Goal: Task Accomplishment & Management: Use online tool/utility

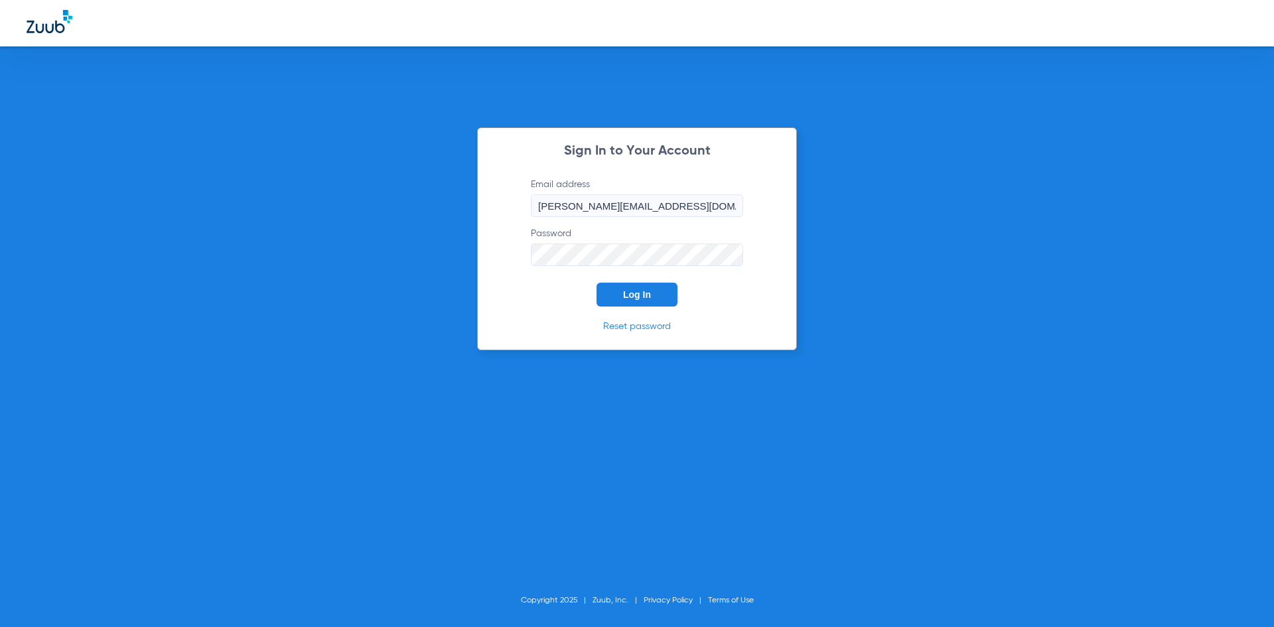
click at [631, 297] on span "Log In" at bounding box center [637, 294] width 28 height 11
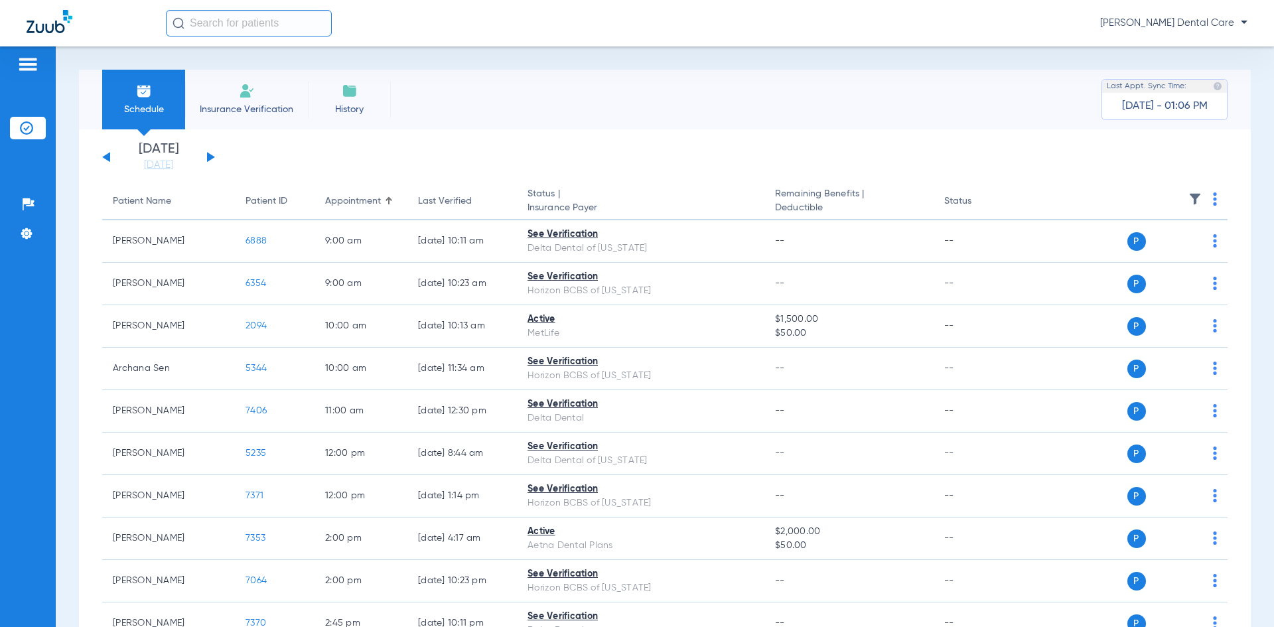
click at [210, 159] on button at bounding box center [211, 157] width 8 height 10
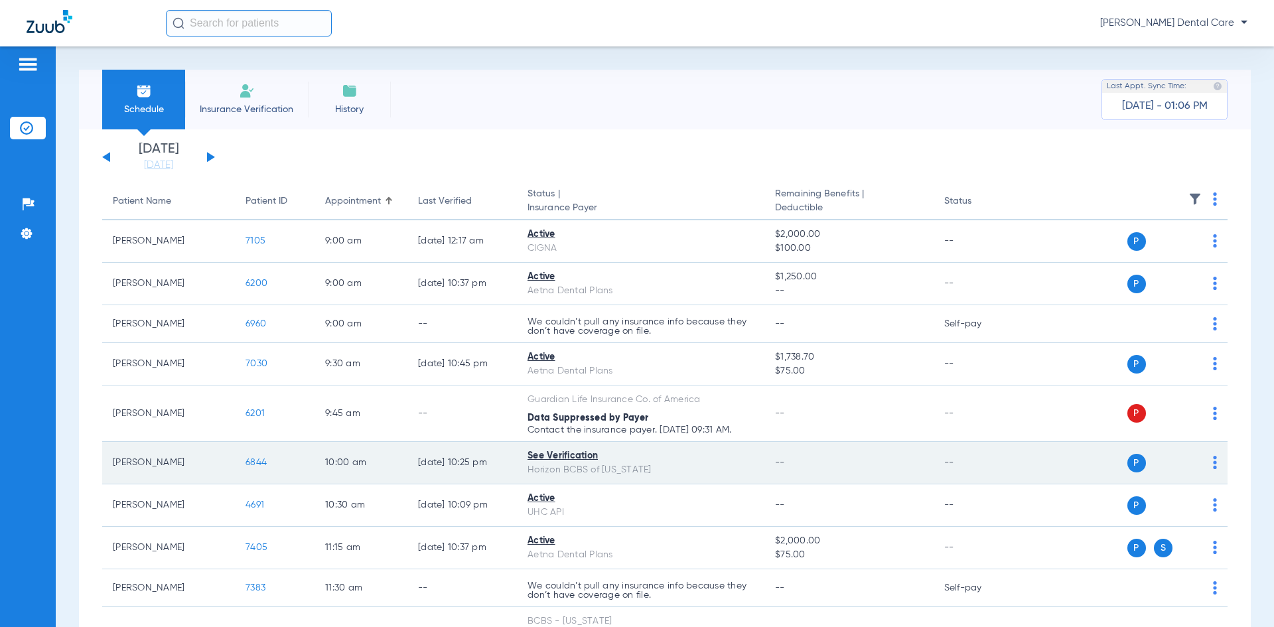
click at [256, 463] on span "6844" at bounding box center [256, 462] width 21 height 9
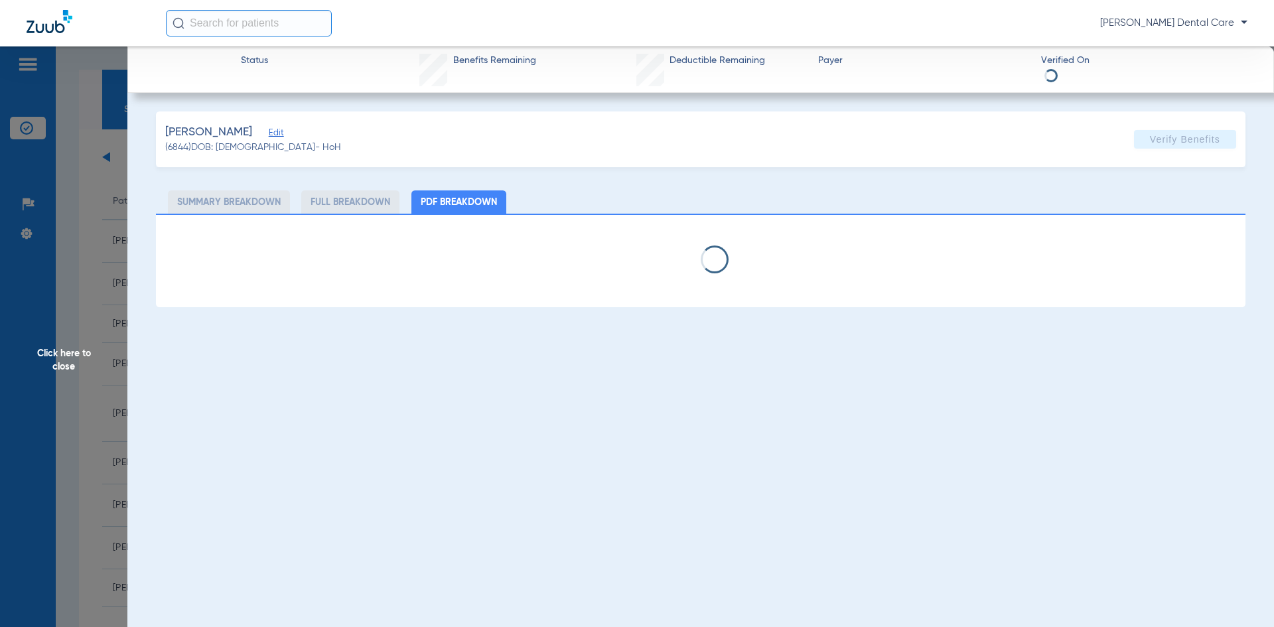
select select "page-width"
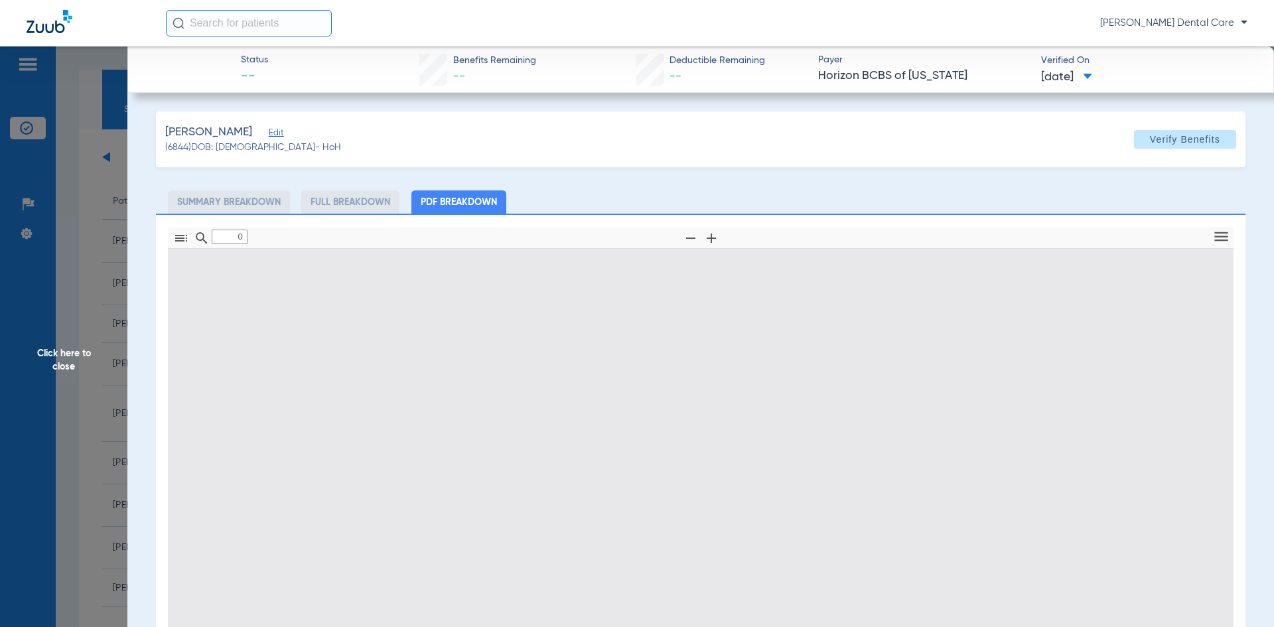
type input "1"
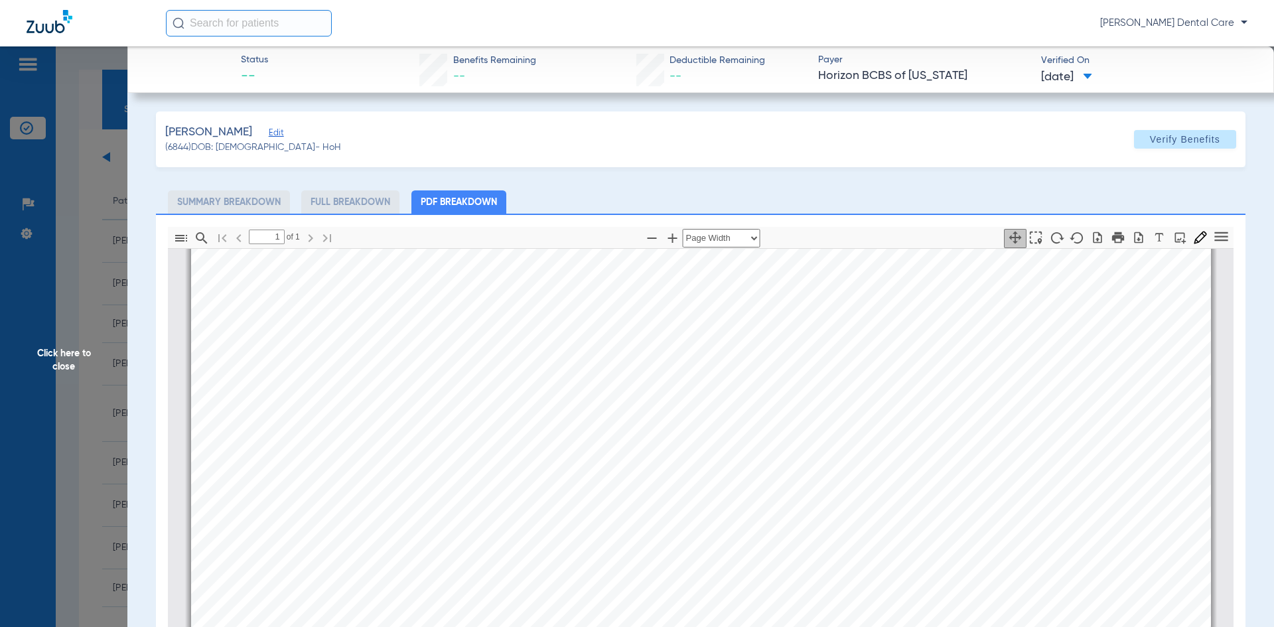
scroll to position [405, 0]
click at [60, 367] on span "Click here to close" at bounding box center [63, 359] width 127 height 627
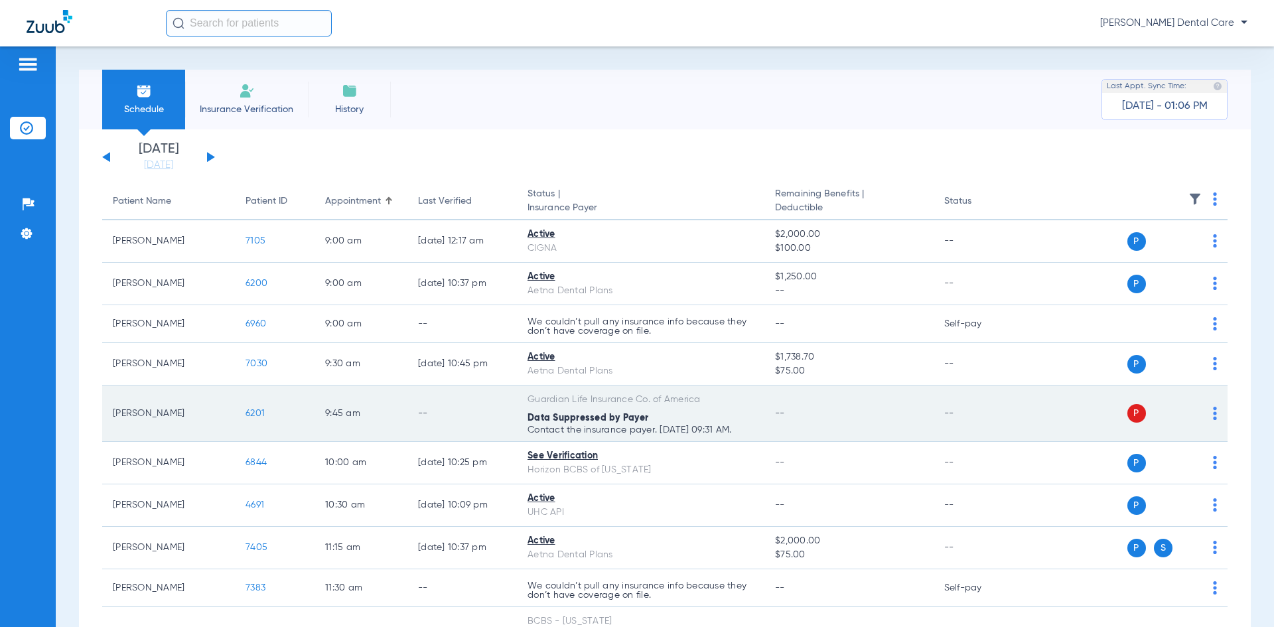
click at [258, 416] on span "6201" at bounding box center [255, 413] width 19 height 9
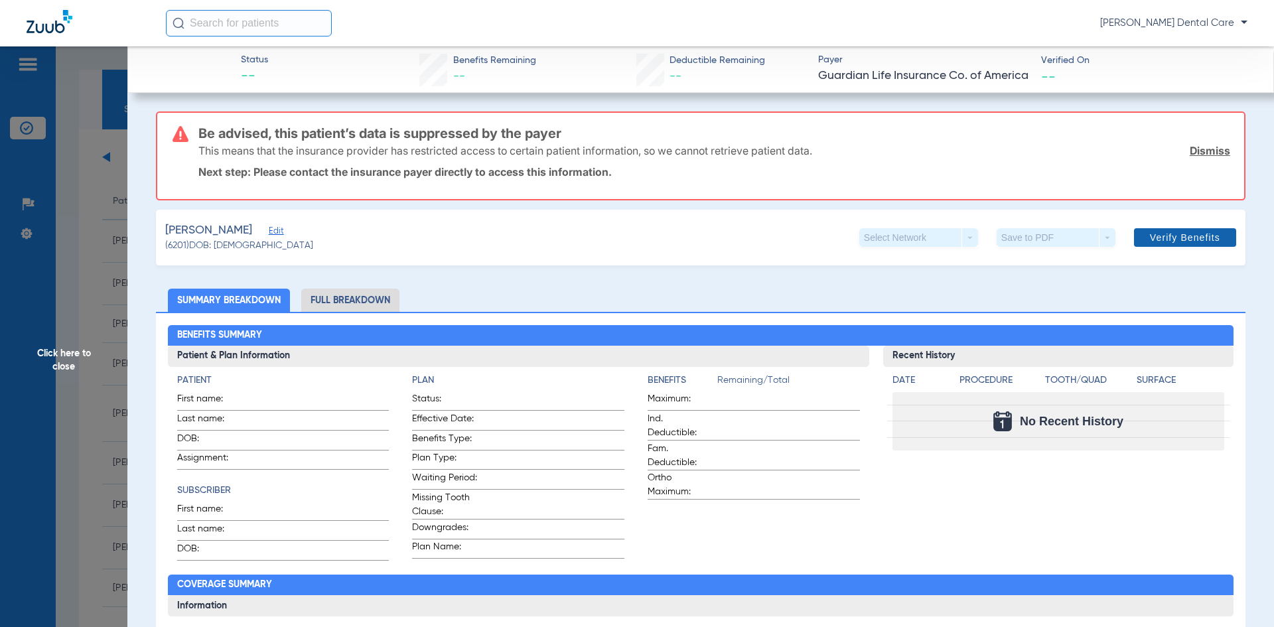
click at [1186, 242] on span "Verify Benefits" at bounding box center [1185, 237] width 70 height 11
click at [61, 367] on span "Click here to close" at bounding box center [63, 359] width 127 height 627
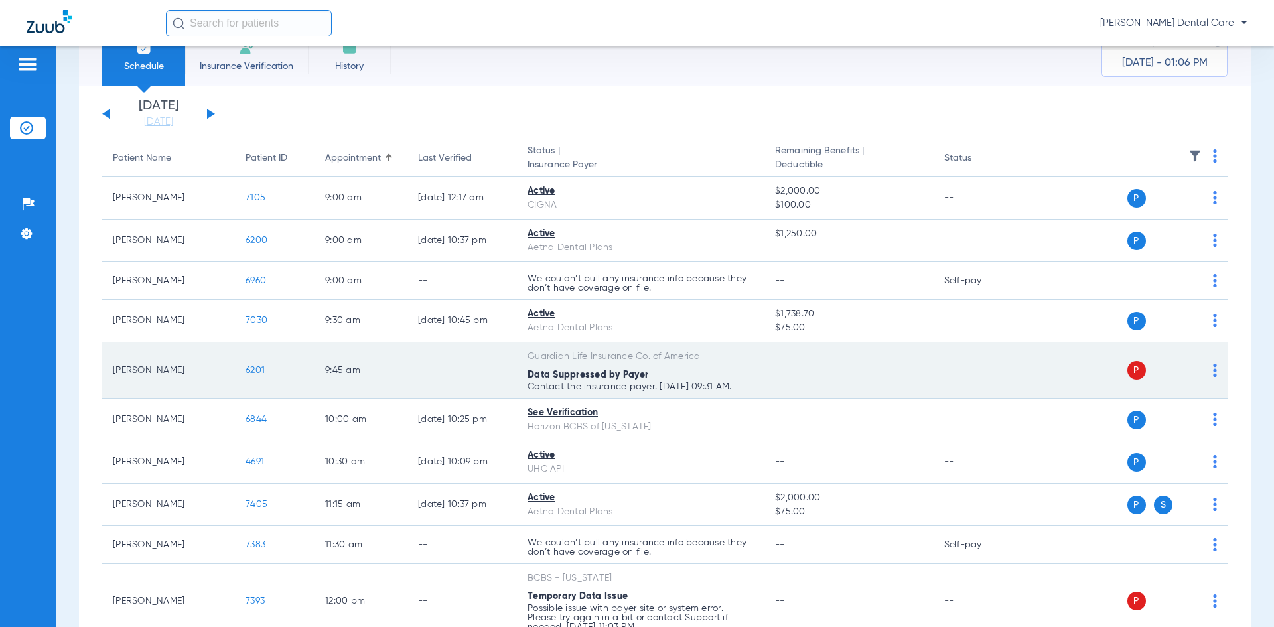
scroll to position [66, 0]
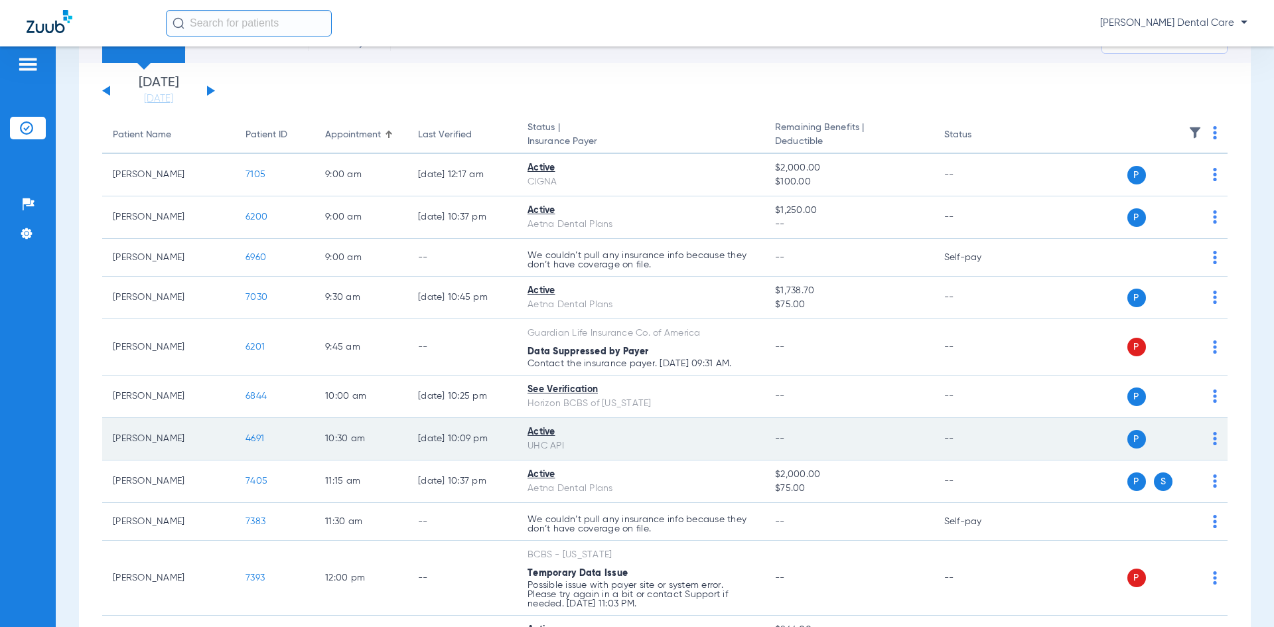
click at [251, 440] on span "4691" at bounding box center [255, 438] width 19 height 9
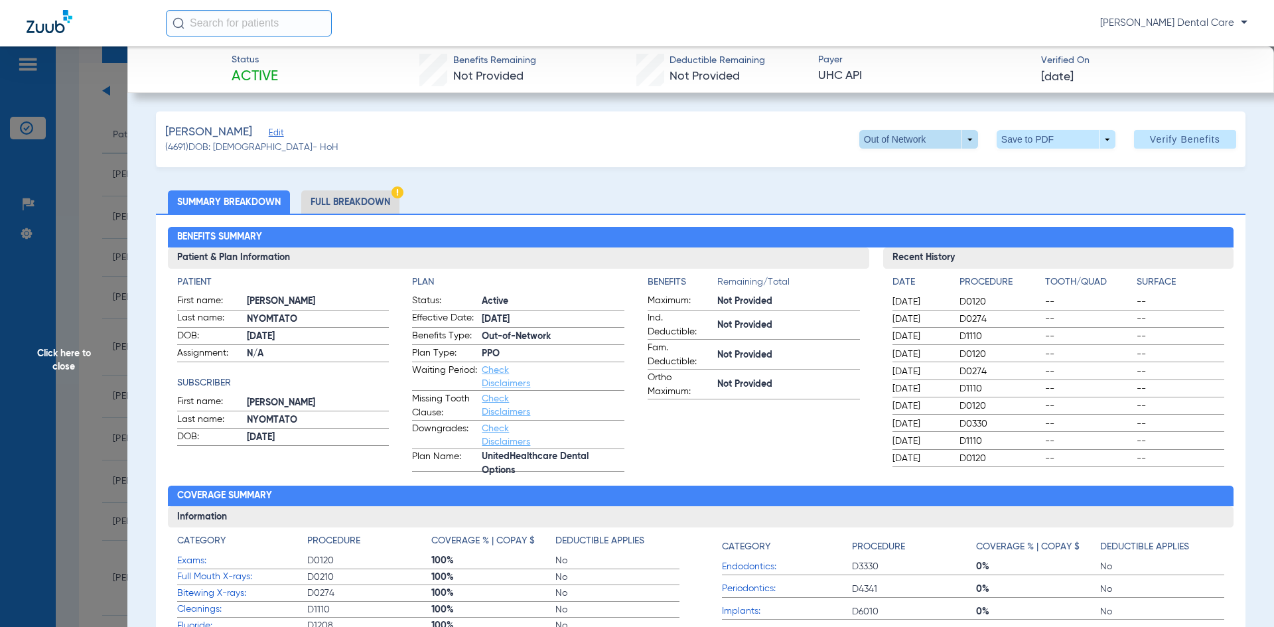
click at [963, 140] on span at bounding box center [919, 139] width 119 height 19
click at [905, 163] on span "PPO" at bounding box center [892, 165] width 62 height 9
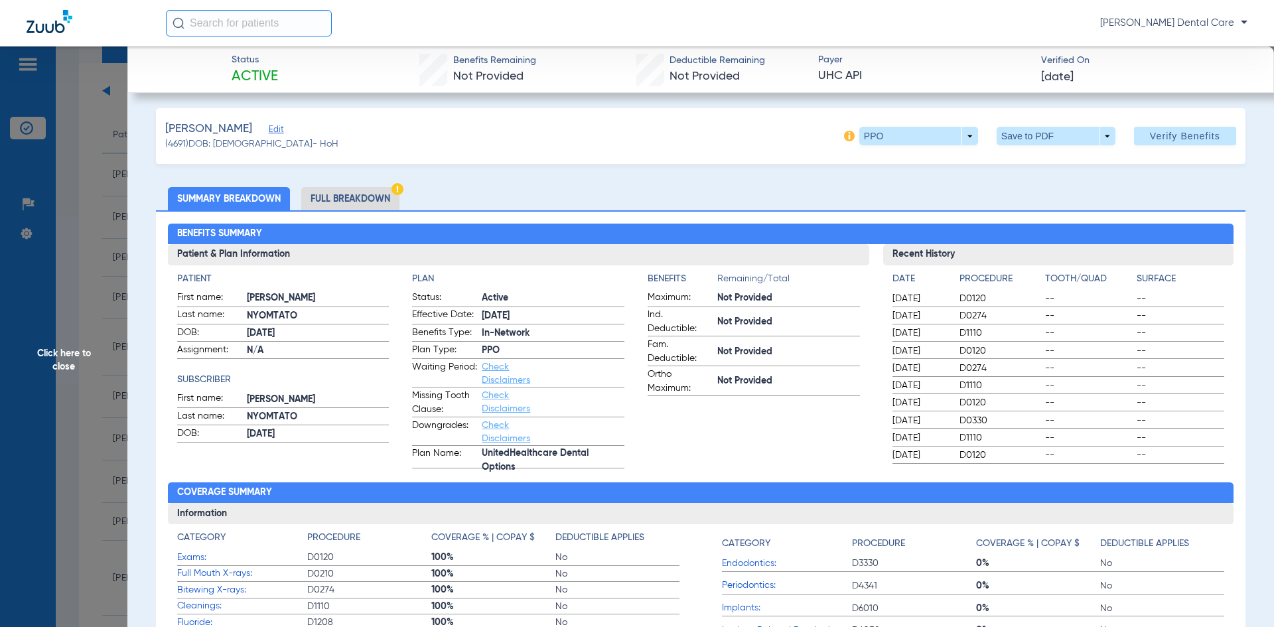
scroll to position [0, 0]
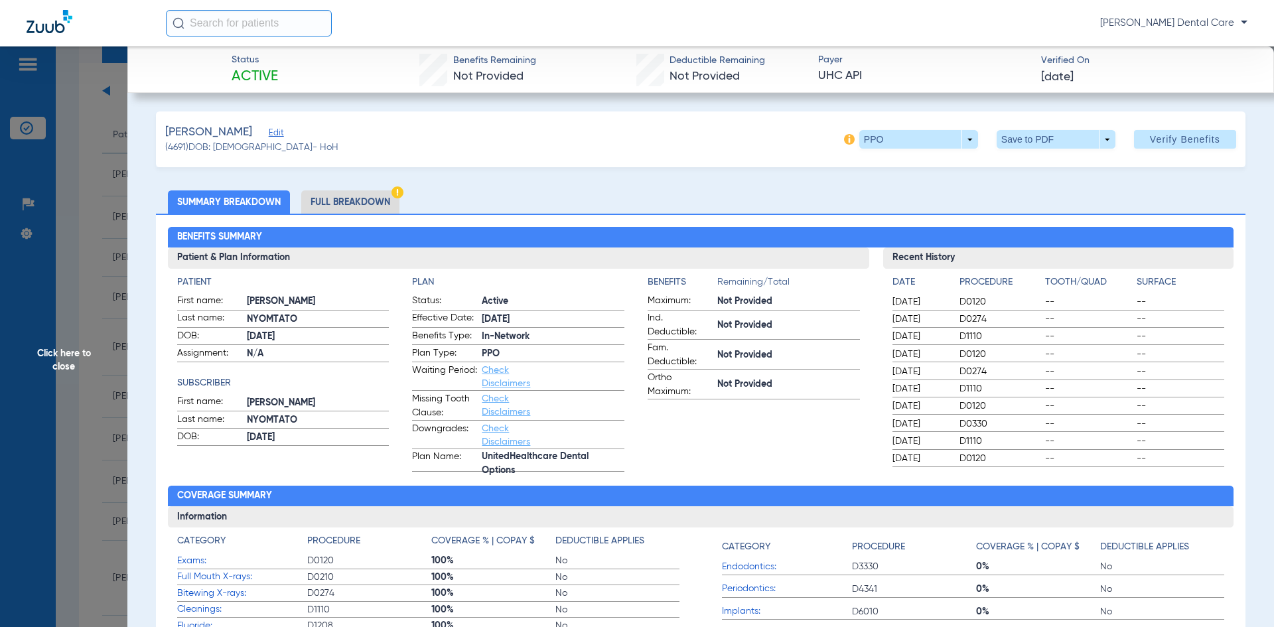
drag, startPoint x: 250, startPoint y: 196, endPoint x: 258, endPoint y: 198, distance: 8.9
click at [250, 196] on li "Summary Breakdown" at bounding box center [229, 202] width 122 height 23
click at [66, 364] on span "Click here to close" at bounding box center [63, 359] width 127 height 627
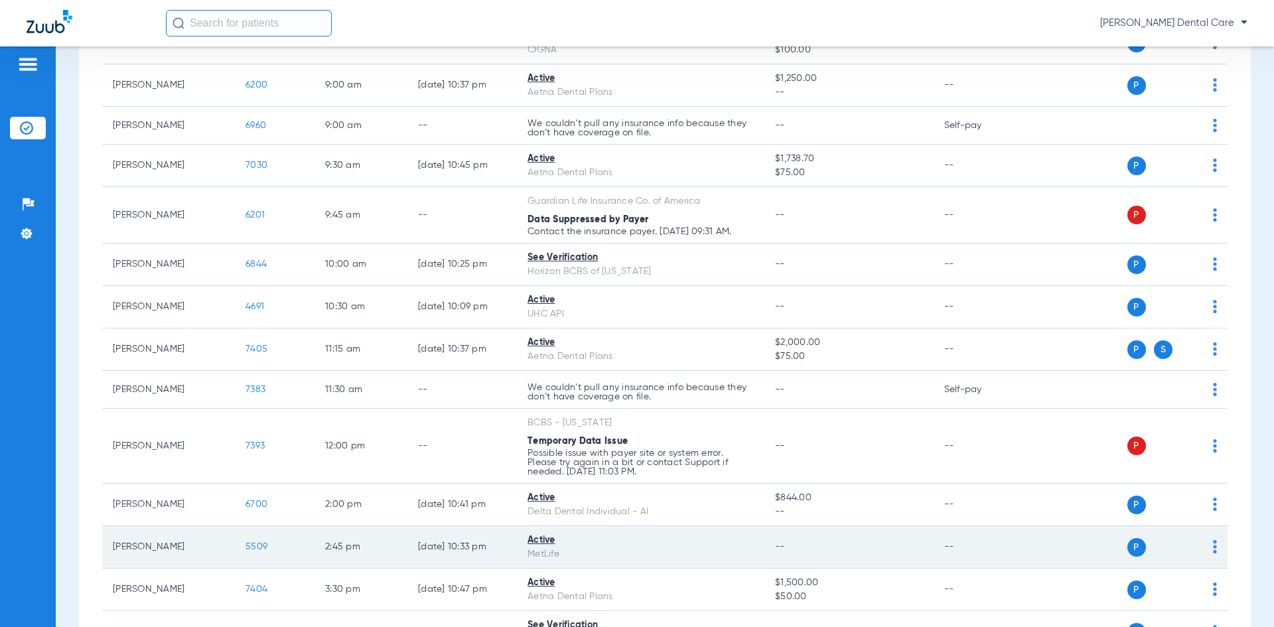
scroll to position [199, 0]
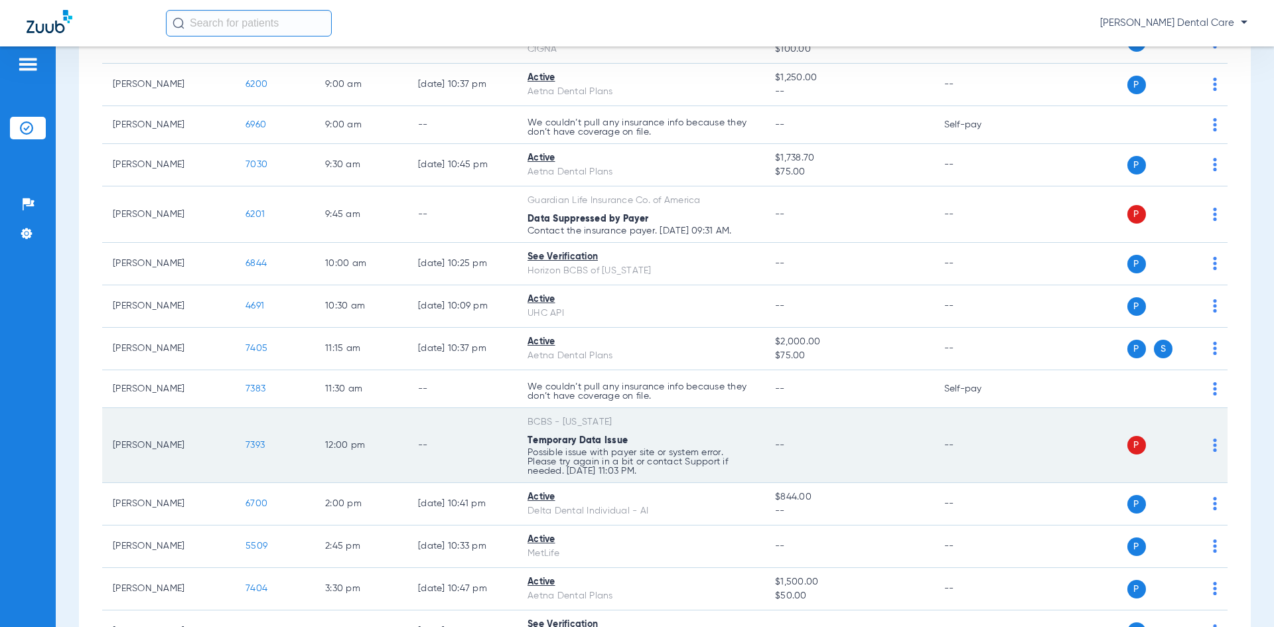
click at [255, 443] on span "7393" at bounding box center [255, 445] width 19 height 9
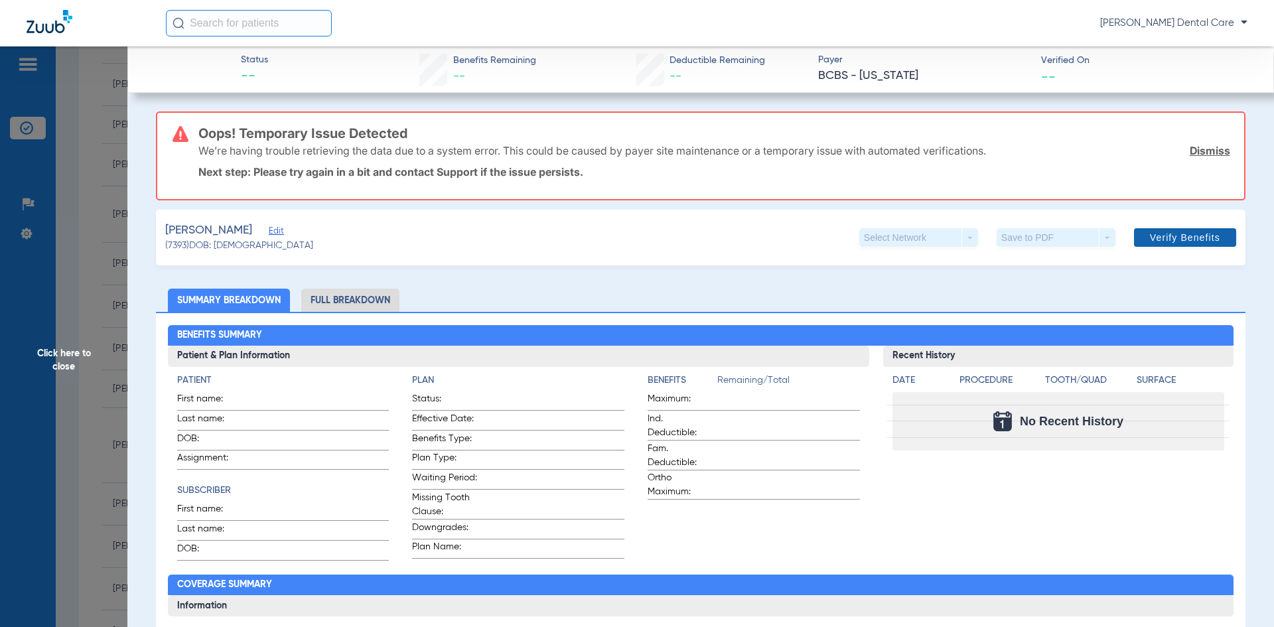
click at [1194, 238] on span "Verify Benefits" at bounding box center [1185, 237] width 70 height 11
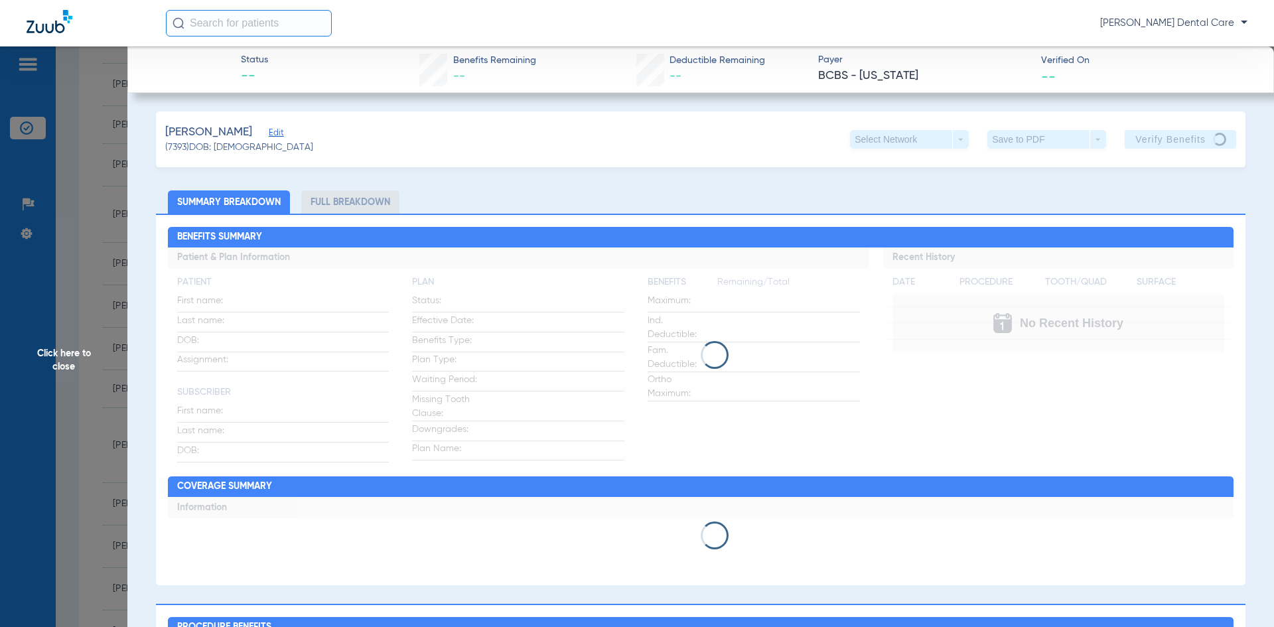
click at [86, 364] on span "Click here to close" at bounding box center [63, 359] width 127 height 627
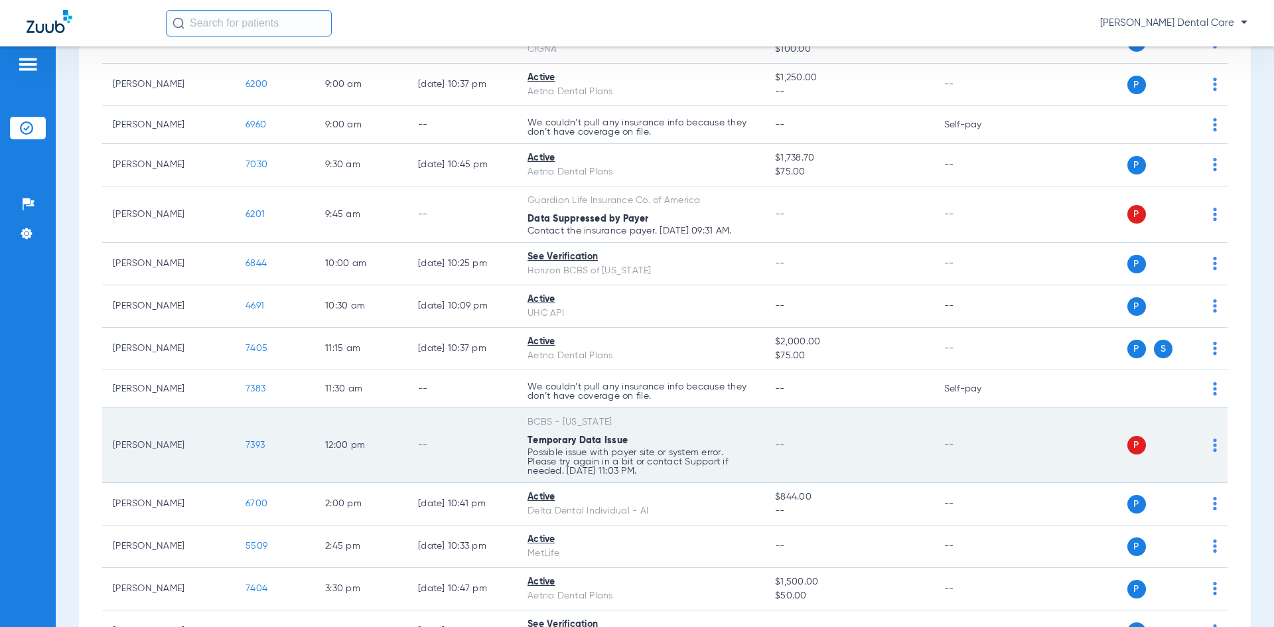
click at [1207, 449] on td "P S" at bounding box center [1126, 445] width 205 height 75
click at [1213, 446] on img at bounding box center [1215, 445] width 4 height 13
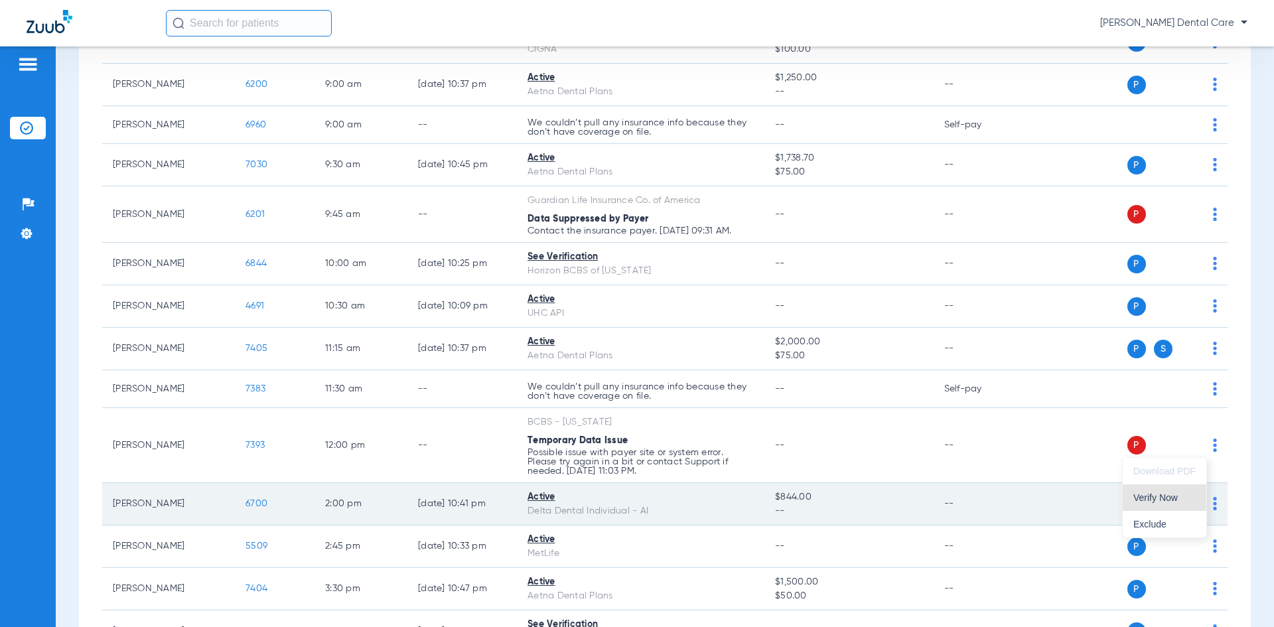
click at [1165, 501] on span "Verify Now" at bounding box center [1165, 497] width 62 height 9
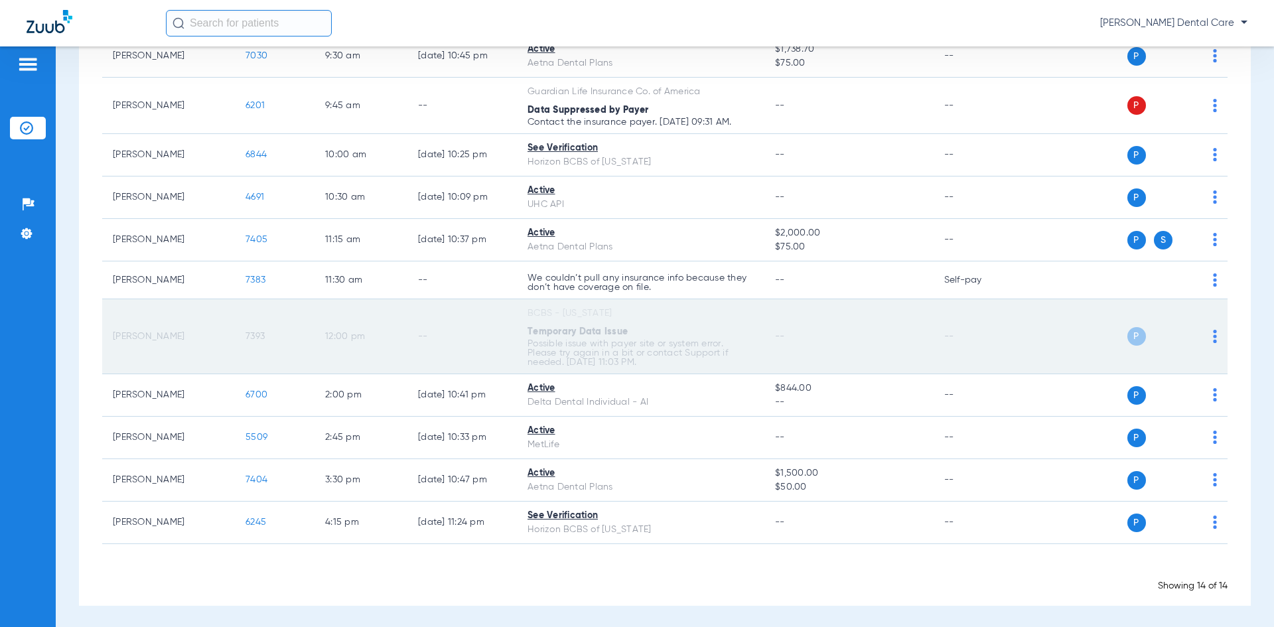
scroll to position [310, 0]
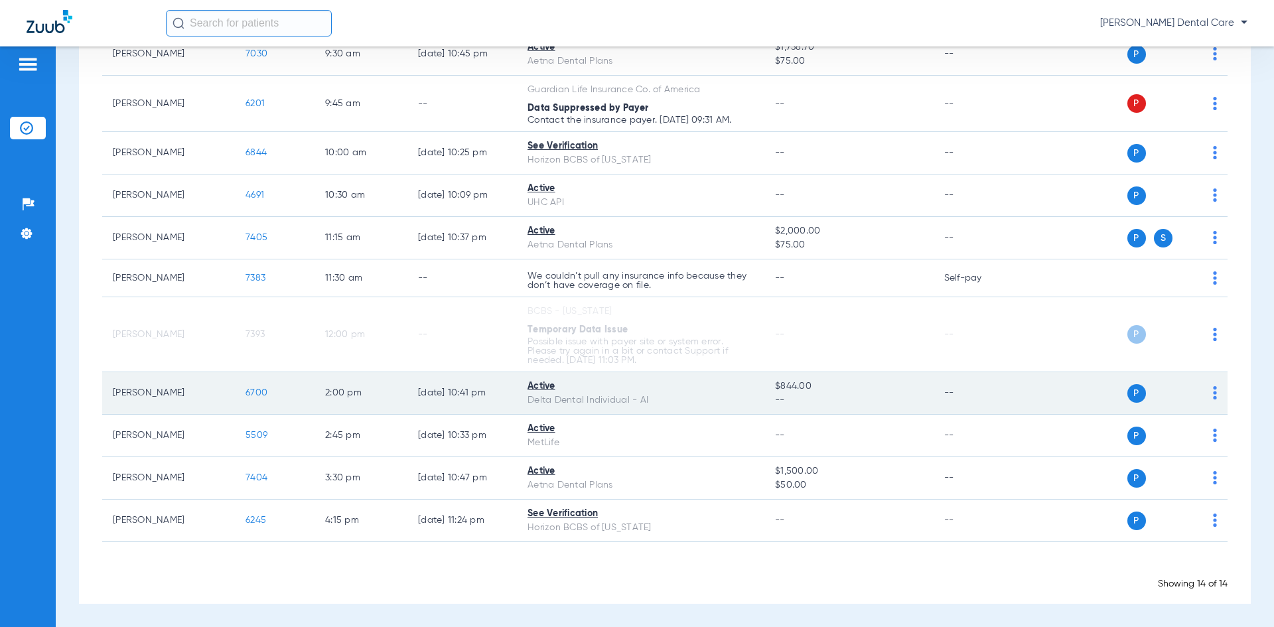
click at [260, 394] on span "6700" at bounding box center [257, 392] width 22 height 9
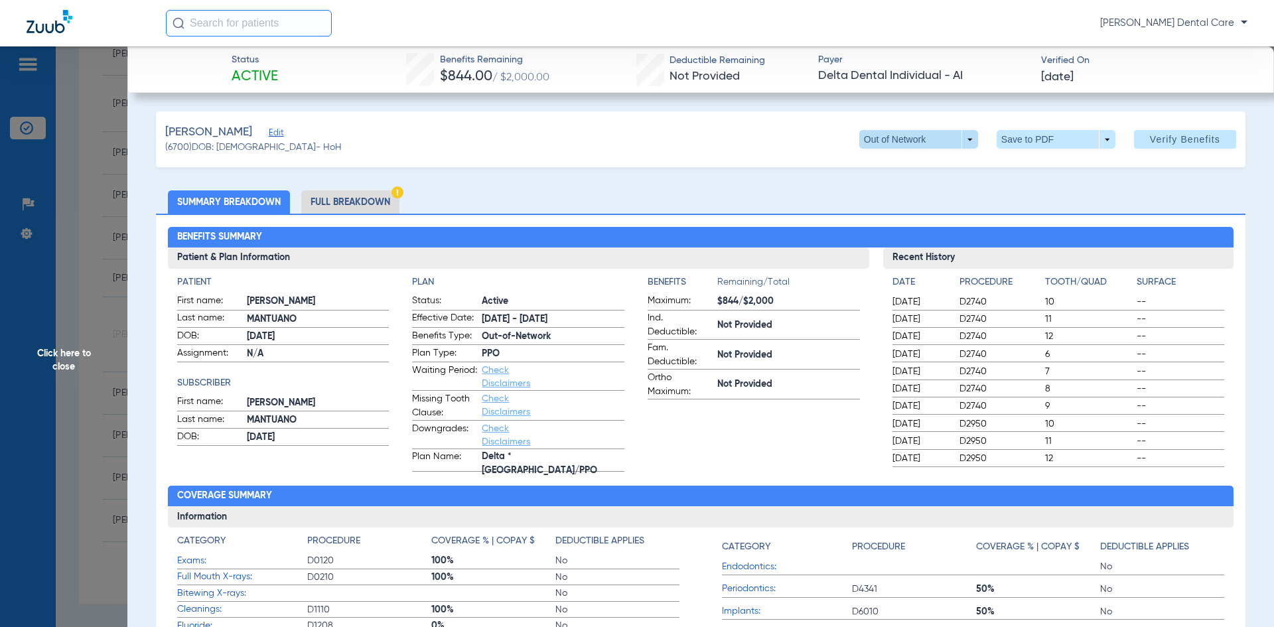
click at [963, 137] on span at bounding box center [919, 139] width 119 height 19
click at [900, 162] on span "PPO" at bounding box center [892, 165] width 62 height 9
drag, startPoint x: 358, startPoint y: 203, endPoint x: 590, endPoint y: 170, distance: 234.0
click at [76, 362] on span "Click here to close" at bounding box center [63, 359] width 127 height 627
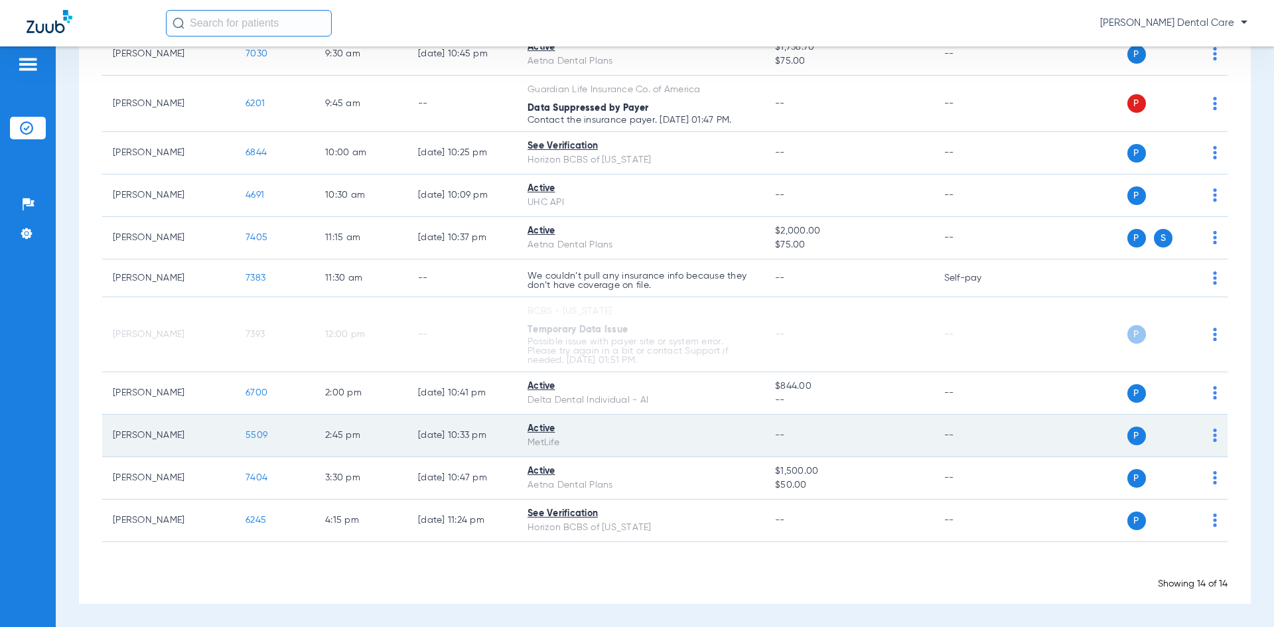
click at [258, 434] on span "5509" at bounding box center [257, 435] width 22 height 9
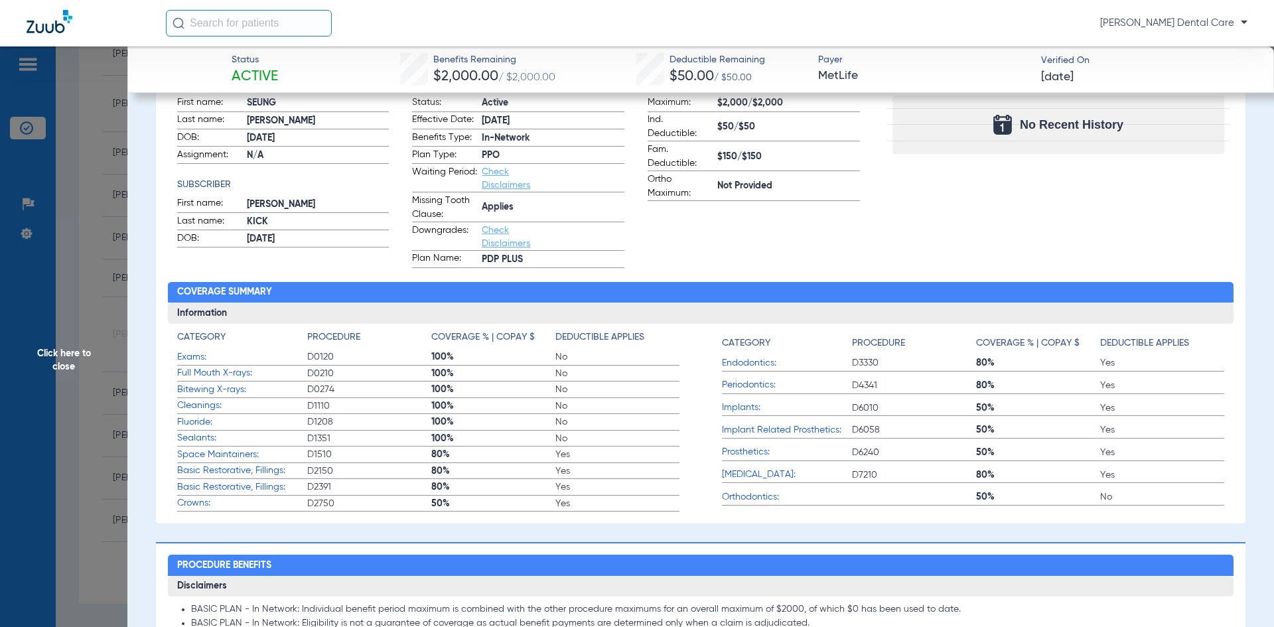
scroll to position [199, 0]
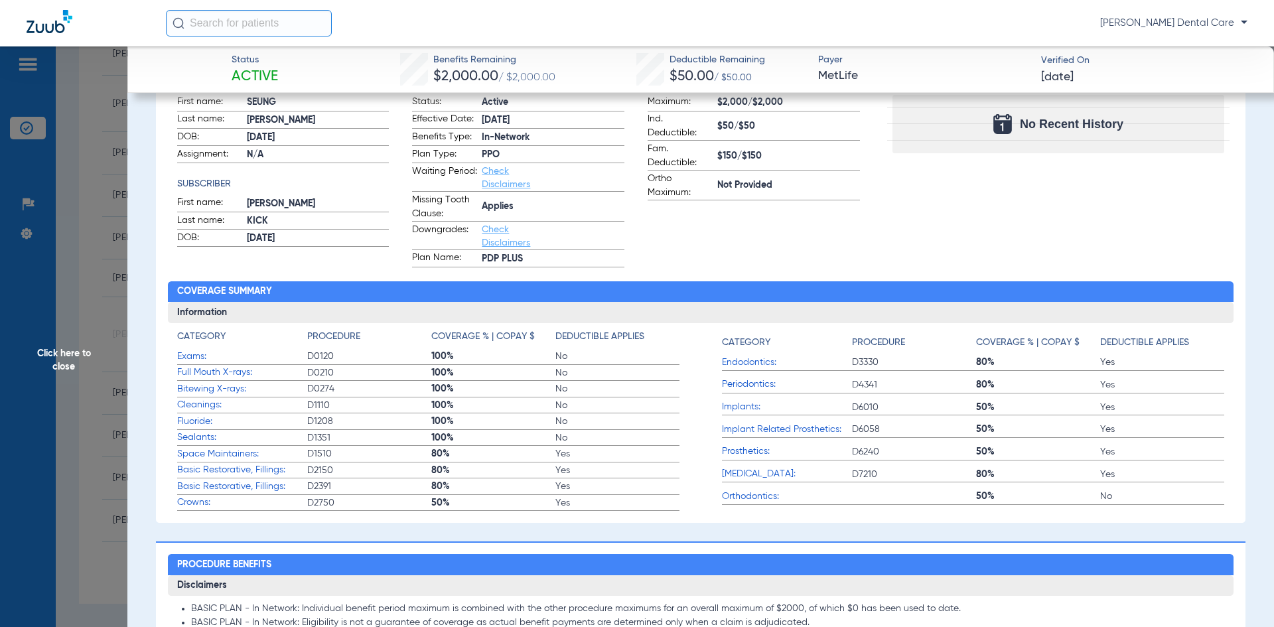
click at [68, 360] on span "Click here to close" at bounding box center [63, 359] width 127 height 627
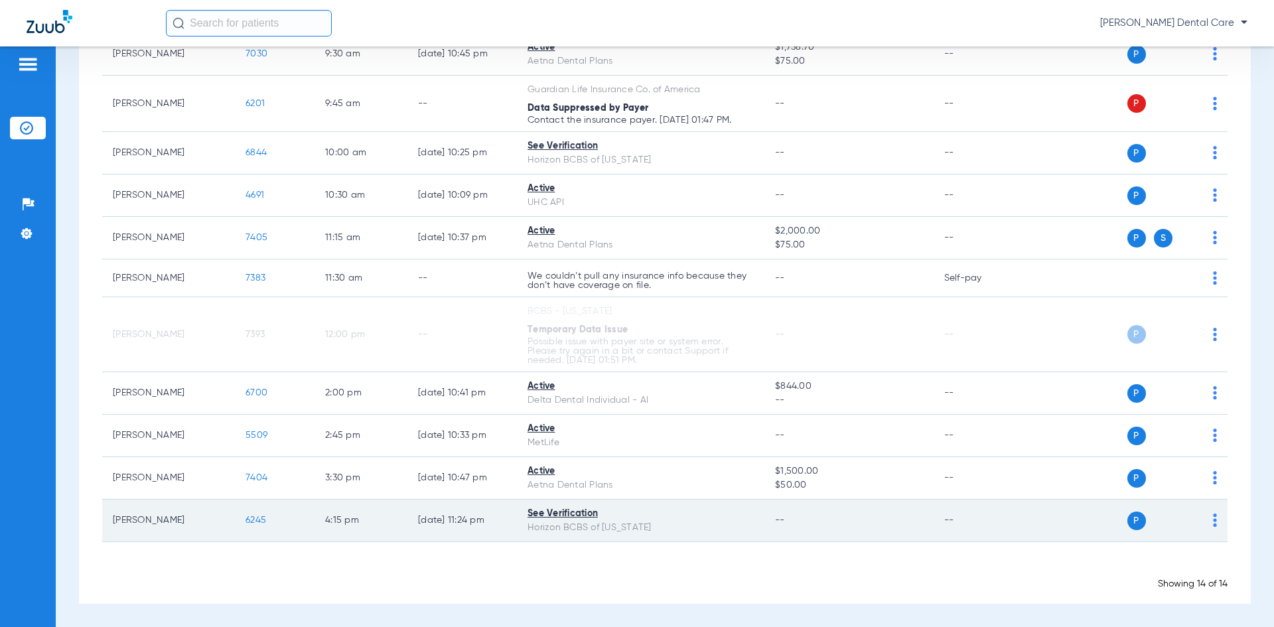
click at [252, 521] on span "6245" at bounding box center [256, 520] width 21 height 9
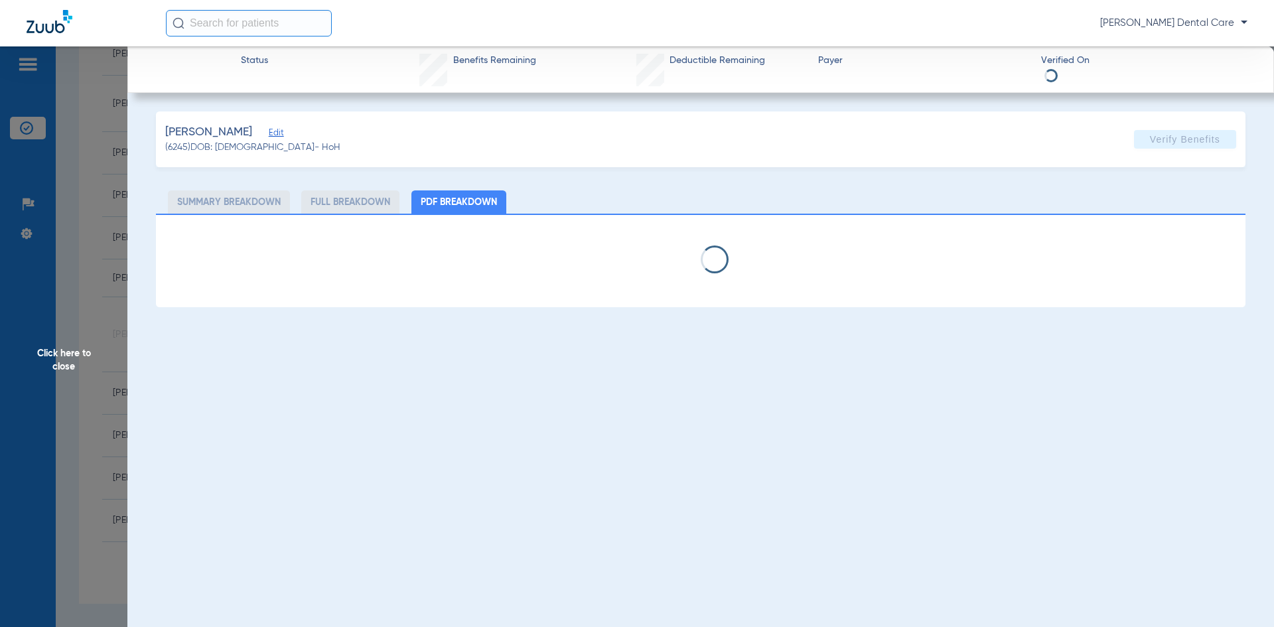
select select "page-width"
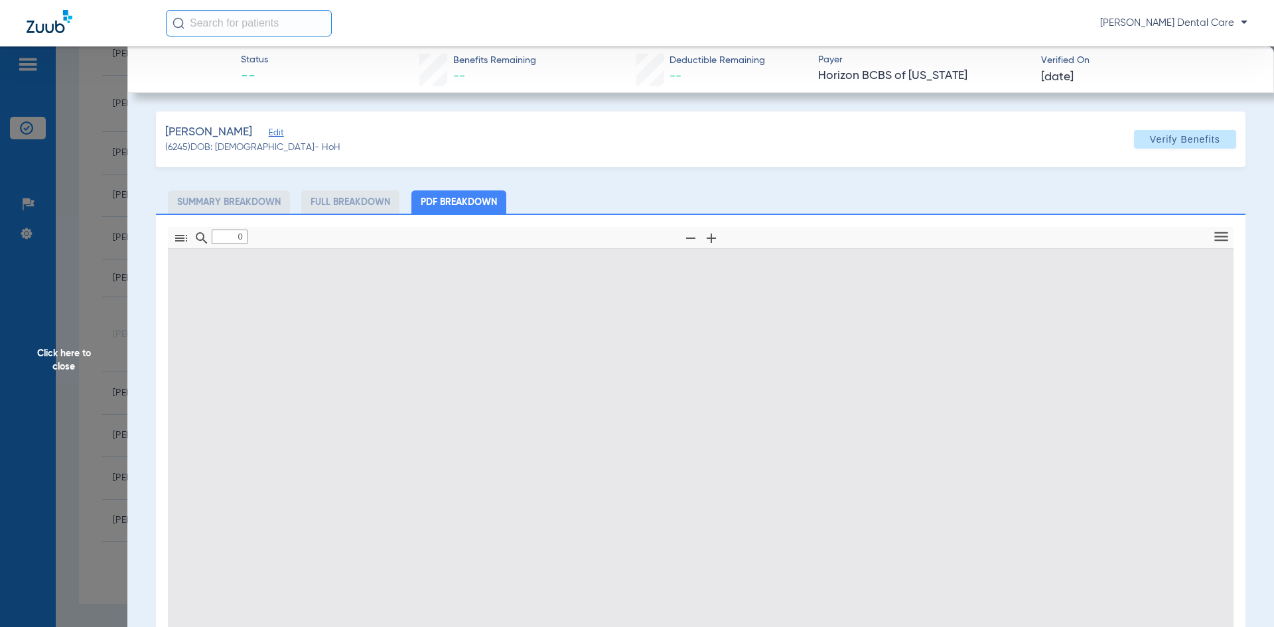
type input "1"
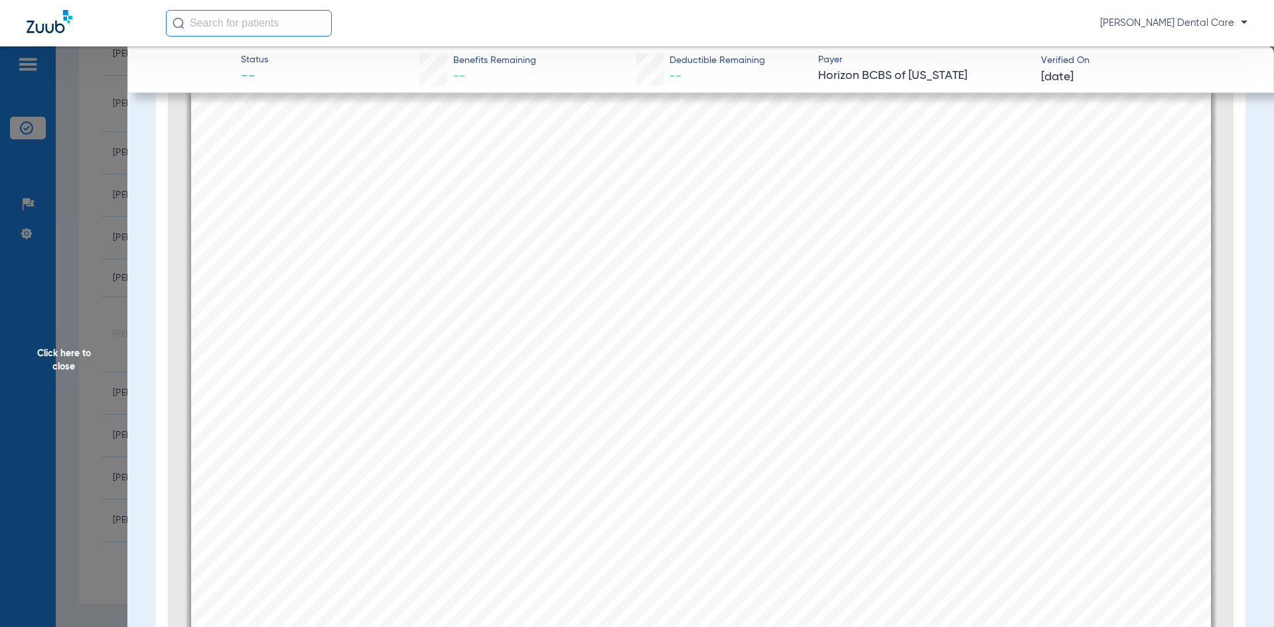
scroll to position [604, 0]
drag, startPoint x: 64, startPoint y: 362, endPoint x: 64, endPoint y: 309, distance: 52.4
click at [64, 362] on span "Click here to close" at bounding box center [63, 359] width 127 height 627
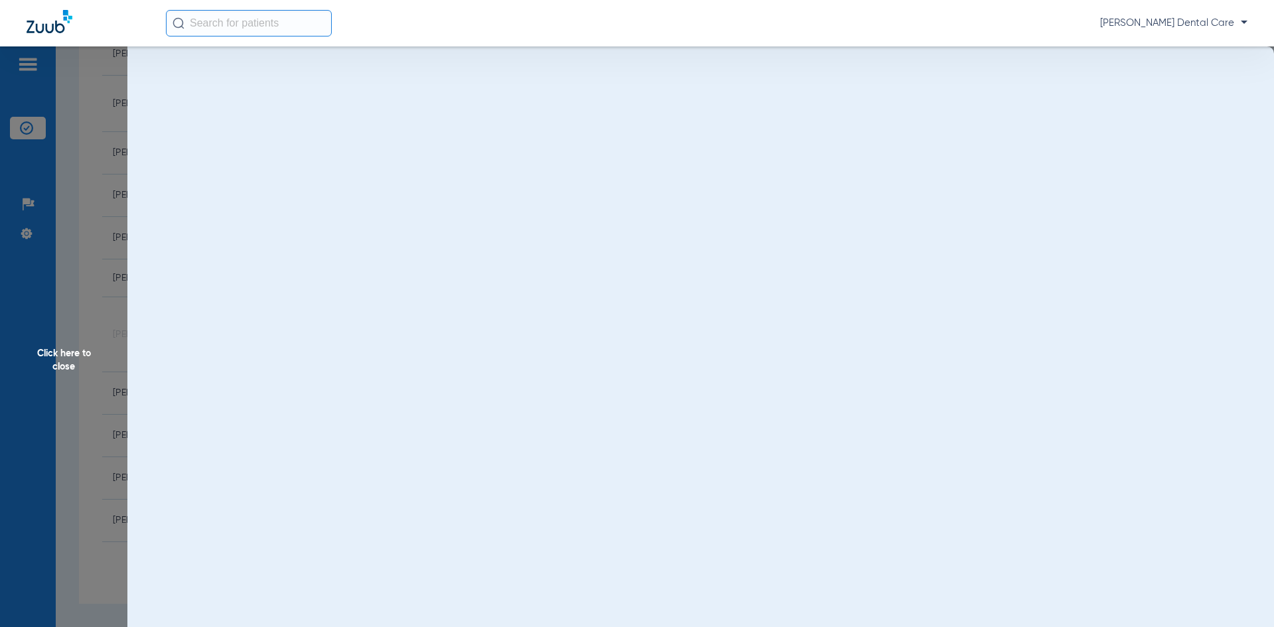
scroll to position [0, 0]
